Goal: Task Accomplishment & Management: Manage account settings

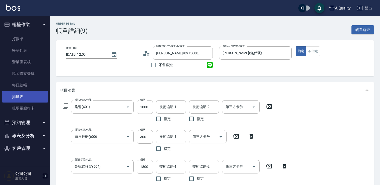
scroll to position [25, 0]
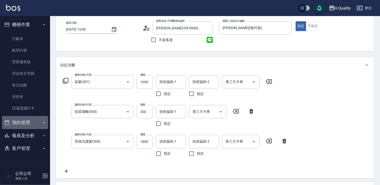
click at [27, 125] on button "預約管理" at bounding box center [25, 122] width 46 height 13
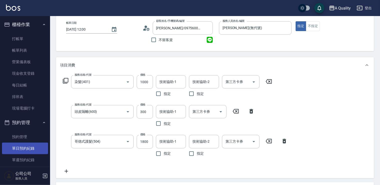
click at [30, 147] on link "單日預約紀錄" at bounding box center [25, 148] width 46 height 12
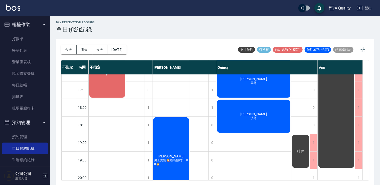
scroll to position [198, 0]
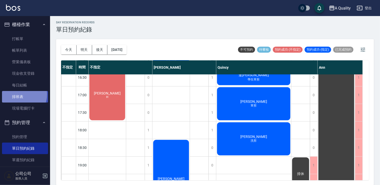
click at [20, 94] on link "排班表" at bounding box center [25, 97] width 46 height 12
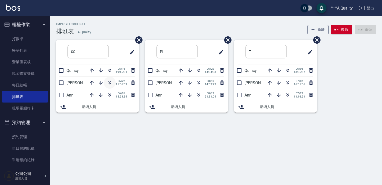
click at [110, 84] on icon "button" at bounding box center [110, 83] width 6 height 6
click at [22, 147] on link "單日預約紀錄" at bounding box center [25, 148] width 46 height 12
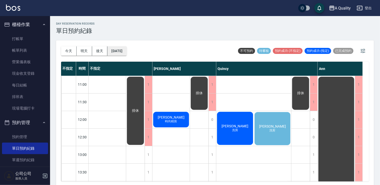
click at [115, 51] on button "[DATE]" at bounding box center [116, 50] width 19 height 9
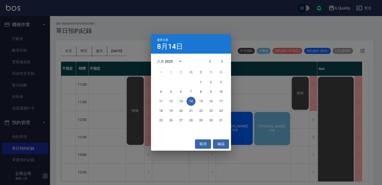
click at [179, 100] on button "13" at bounding box center [181, 101] width 9 height 9
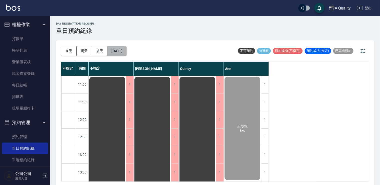
click at [126, 51] on button "[DATE]" at bounding box center [116, 50] width 19 height 9
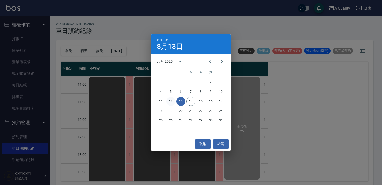
click at [169, 101] on button "12" at bounding box center [171, 101] width 9 height 9
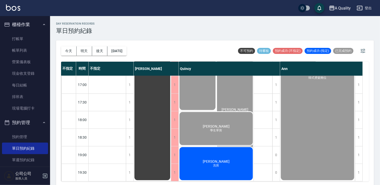
scroll to position [213, 0]
click at [24, 49] on link "帳單列表" at bounding box center [25, 51] width 46 height 12
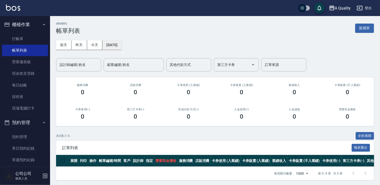
click at [116, 45] on button "[DATE]" at bounding box center [111, 44] width 19 height 9
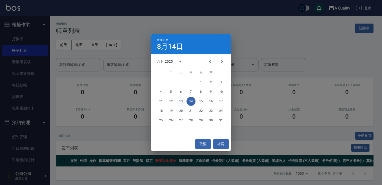
click at [182, 101] on button "13" at bounding box center [181, 101] width 9 height 9
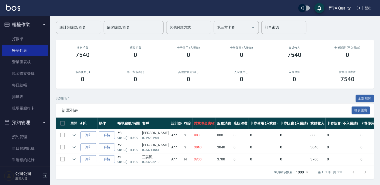
scroll to position [41, 0]
click at [106, 155] on link "詳情" at bounding box center [107, 159] width 16 height 8
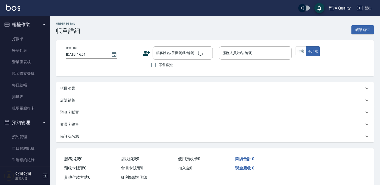
type input "[DATE] 11:00"
type input "Ann(無代號)"
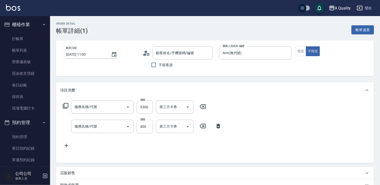
type input "王晏甄/0984228210/"
type input "染髮(401)"
type input "剪髮(201)"
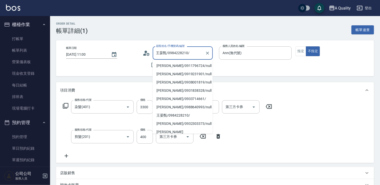
drag, startPoint x: 168, startPoint y: 53, endPoint x: 187, endPoint y: 55, distance: 19.2
click at [187, 54] on input "王晏甄/0984228210/" at bounding box center [179, 53] width 48 height 9
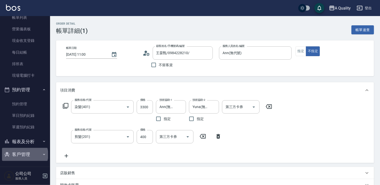
click at [25, 154] on button "客戶管理" at bounding box center [25, 154] width 46 height 13
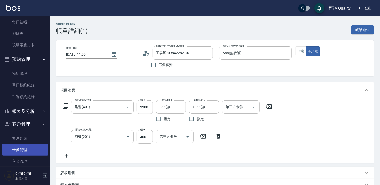
scroll to position [67, 0]
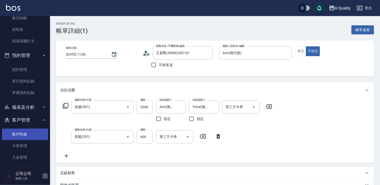
click at [23, 133] on link "客戶列表" at bounding box center [25, 134] width 46 height 12
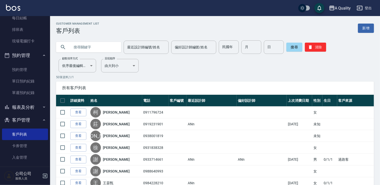
click at [106, 46] on input "text" at bounding box center [93, 47] width 47 height 14
paste input "0984228210"
type input "0984228210"
click at [293, 48] on button "搜尋" at bounding box center [294, 47] width 16 height 9
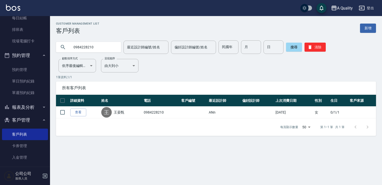
click at [76, 115] on link "查看" at bounding box center [78, 112] width 16 height 8
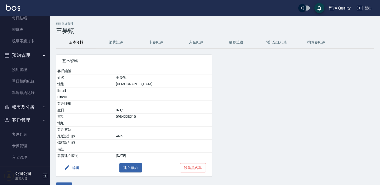
click at [114, 40] on button "消費記錄" at bounding box center [116, 42] width 40 height 12
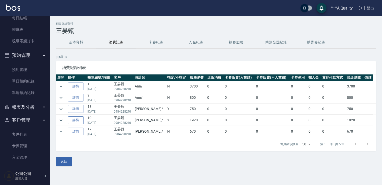
click at [78, 120] on link "詳情" at bounding box center [76, 120] width 16 height 8
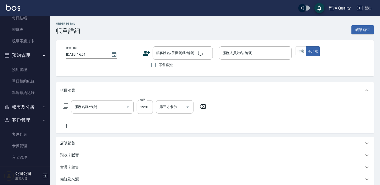
type input "[DATE] 18:12"
type input "[PERSON_NAME](無代號)"
type input "縮毛矯正燙(302)"
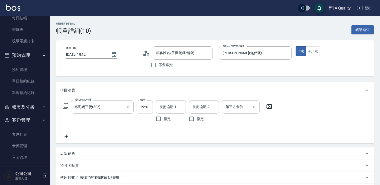
type input "王晏甄/0984228210/"
click at [32, 82] on link "單日預約紀錄" at bounding box center [25, 81] width 46 height 12
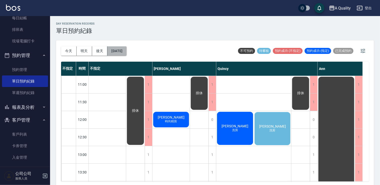
click at [126, 48] on button "[DATE]" at bounding box center [116, 50] width 19 height 9
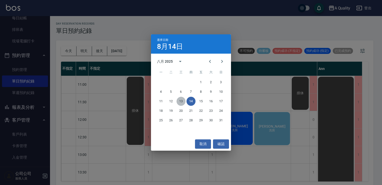
click at [181, 100] on button "13" at bounding box center [181, 101] width 9 height 9
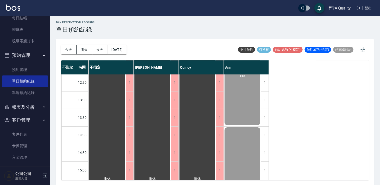
scroll to position [25, 0]
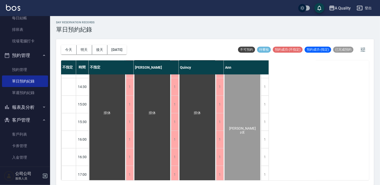
scroll to position [150, 0]
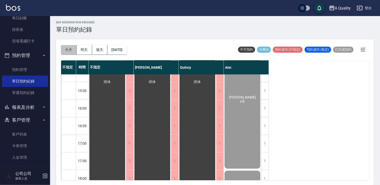
click at [72, 50] on button "今天" at bounding box center [69, 49] width 16 height 9
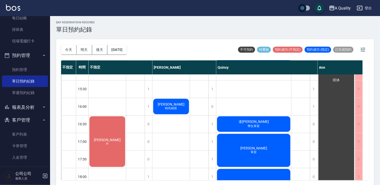
scroll to position [173, 0]
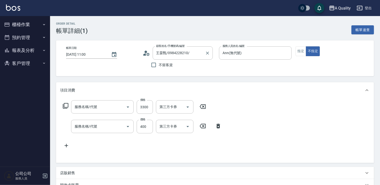
type input "王晏甄/0984228210/"
type input "染髮(401)"
type input "剪髮(201)"
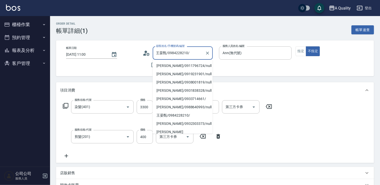
drag, startPoint x: 156, startPoint y: 53, endPoint x: 165, endPoint y: 55, distance: 9.2
click at [165, 55] on input "王晏甄/0984228210/" at bounding box center [179, 53] width 48 height 9
click at [176, 44] on div "帳單日期 2025/08/13 11:00 顧客姓名/手機號碼/編號 王晏甄/0984228210/ 顧客姓名/手機號碼/編號 不留客資 服務人員姓名/編號 …" at bounding box center [215, 58] width 318 height 36
drag, startPoint x: 167, startPoint y: 54, endPoint x: 179, endPoint y: 54, distance: 11.5
click at [179, 54] on input "王晏甄/0984228210/" at bounding box center [179, 53] width 48 height 9
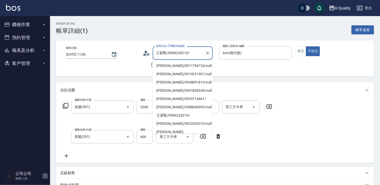
drag, startPoint x: 171, startPoint y: 55, endPoint x: 154, endPoint y: 48, distance: 19.4
click at [172, 55] on input "王晏甄/0984228210/" at bounding box center [179, 53] width 48 height 9
drag, startPoint x: 195, startPoint y: 55, endPoint x: 173, endPoint y: 56, distance: 22.3
click at [195, 55] on input "王晏甄/0984228210/" at bounding box center [179, 53] width 48 height 9
drag, startPoint x: 157, startPoint y: 54, endPoint x: 166, endPoint y: 55, distance: 9.3
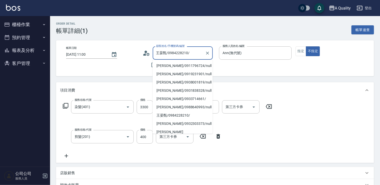
click at [166, 55] on input "王晏甄/0984228210/" at bounding box center [179, 53] width 48 height 9
click at [176, 56] on input "王晏甄/0984228210/" at bounding box center [179, 53] width 48 height 9
drag, startPoint x: 168, startPoint y: 54, endPoint x: 186, endPoint y: 55, distance: 18.3
click at [186, 55] on input "王晏甄/0984228210/" at bounding box center [179, 53] width 48 height 9
